Goal: Navigation & Orientation: Find specific page/section

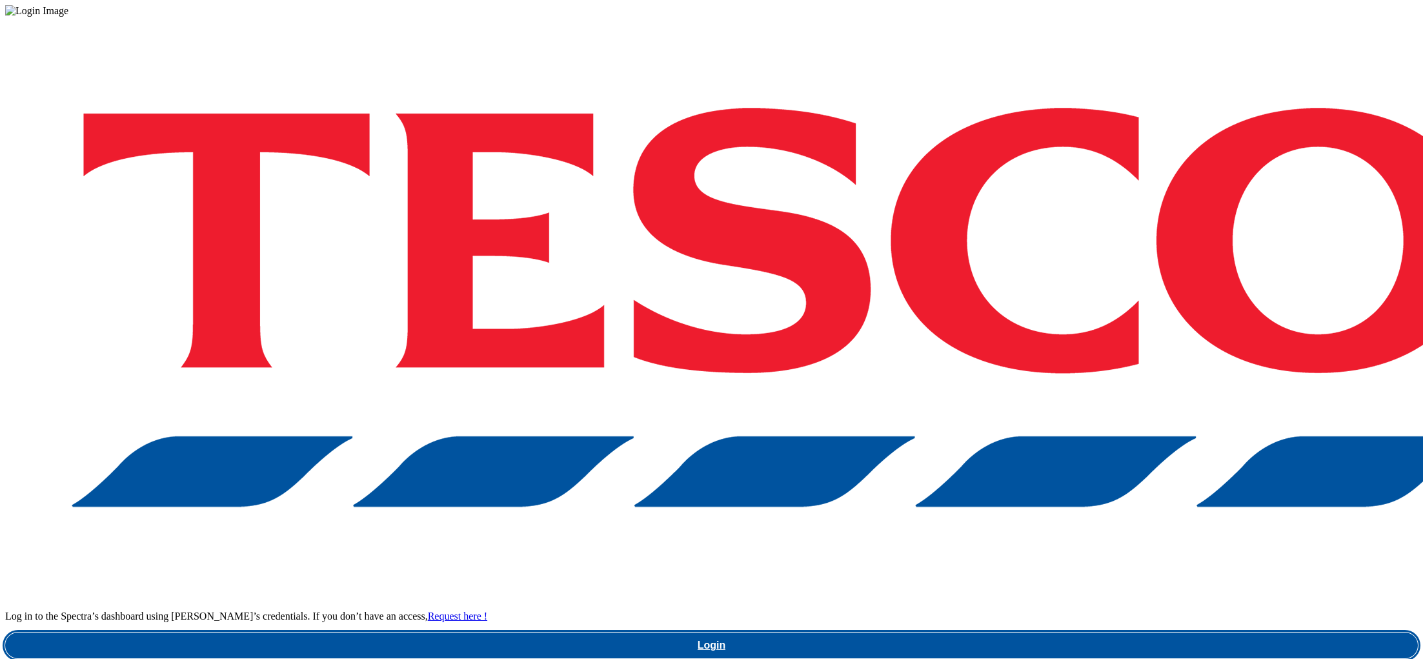
click at [1071, 633] on link "Login" at bounding box center [711, 646] width 1413 height 26
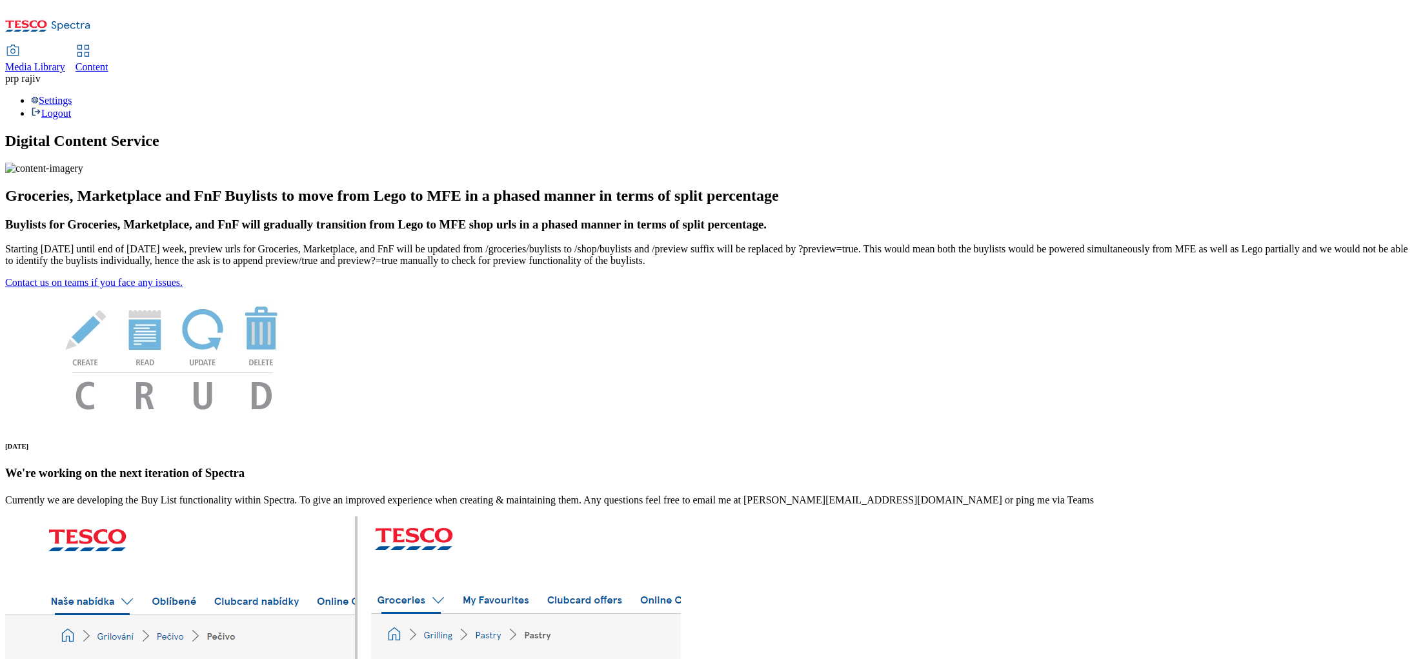
click at [65, 61] on span "Media Library" at bounding box center [35, 66] width 60 height 11
